Goal: Find contact information: Find contact information

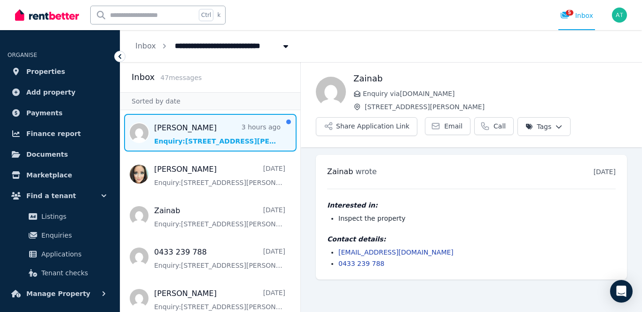
click at [174, 128] on span "Message list" at bounding box center [210, 133] width 180 height 38
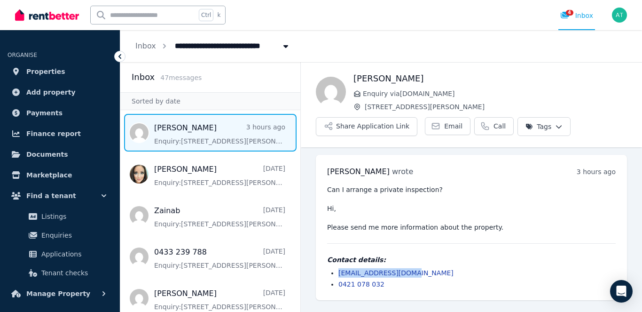
drag, startPoint x: 411, startPoint y: 274, endPoint x: 339, endPoint y: 275, distance: 72.0
click at [339, 275] on li "carlabasso@gmail.com" at bounding box center [477, 272] width 277 height 9
copy link "carlabasso@gmail.com"
